Goal: Information Seeking & Learning: Learn about a topic

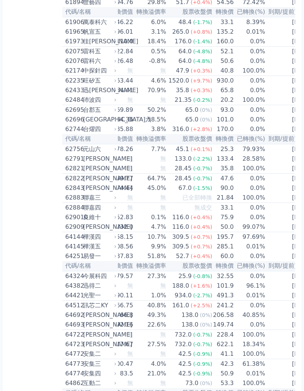
scroll to position [0, 58]
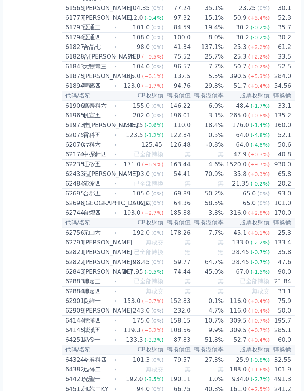
scroll to position [2771, 0]
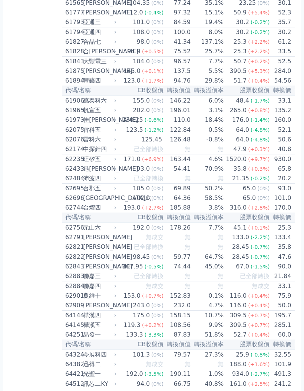
click at [230, 76] on div "390.5" at bounding box center [238, 71] width 20 height 9
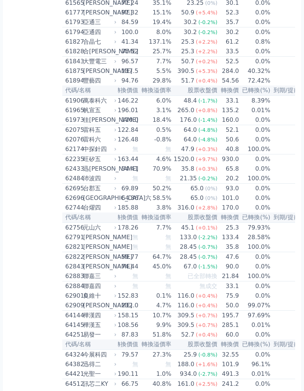
scroll to position [0, 51]
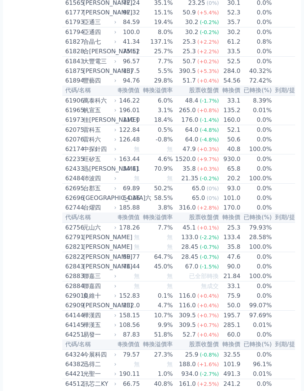
click at [287, 76] on td "[DATE]" at bounding box center [296, 71] width 49 height 10
click at [282, 76] on td "[DATE]" at bounding box center [296, 71] width 49 height 10
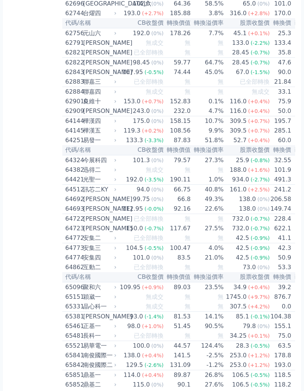
scroll to position [2965, 0]
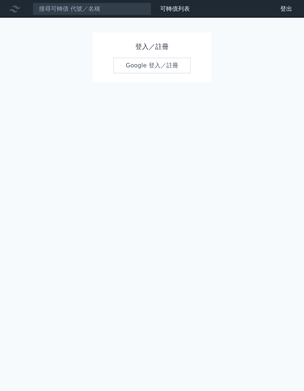
click at [150, 42] on h1 "登入／註冊" at bounding box center [151, 46] width 77 height 10
click at [153, 68] on link "Google 登入／註冊" at bounding box center [151, 66] width 77 height 16
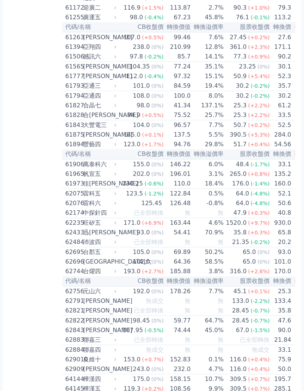
scroll to position [2755, 0]
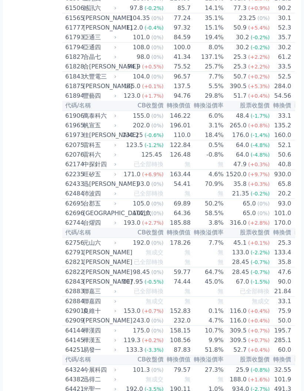
click at [211, 91] on td "5.5%" at bounding box center [207, 86] width 33 height 10
click at [270, 91] on td "284.0" at bounding box center [280, 86] width 21 height 10
click at [235, 91] on div "390.5" at bounding box center [238, 86] width 20 height 9
click at [248, 89] on span "(+5.3%)" at bounding box center [258, 86] width 21 height 6
click at [103, 32] on div "[PERSON_NAME]" at bounding box center [99, 27] width 32 height 9
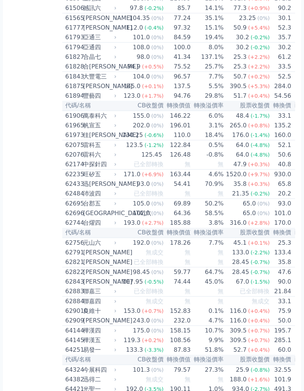
click at [120, 43] on td "101.0 (0%)" at bounding box center [141, 38] width 46 height 10
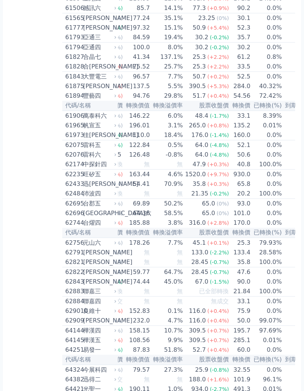
scroll to position [0, 46]
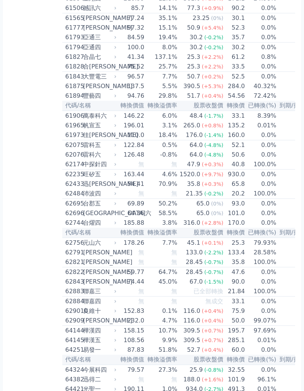
click at [283, 91] on td "[DATE]" at bounding box center [300, 86] width 49 height 10
click at [281, 91] on td "[DATE]" at bounding box center [300, 86] width 49 height 10
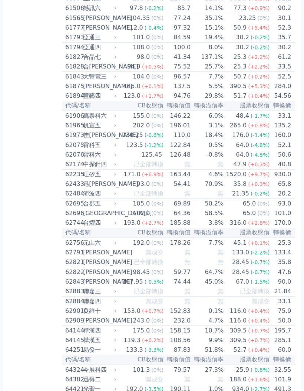
scroll to position [0, 0]
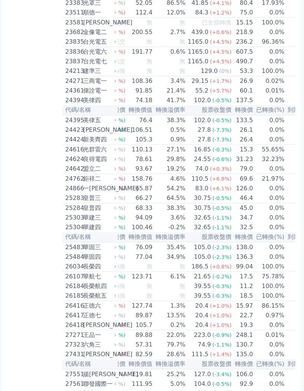
scroll to position [0, 36]
